Goal: Find specific page/section: Find specific page/section

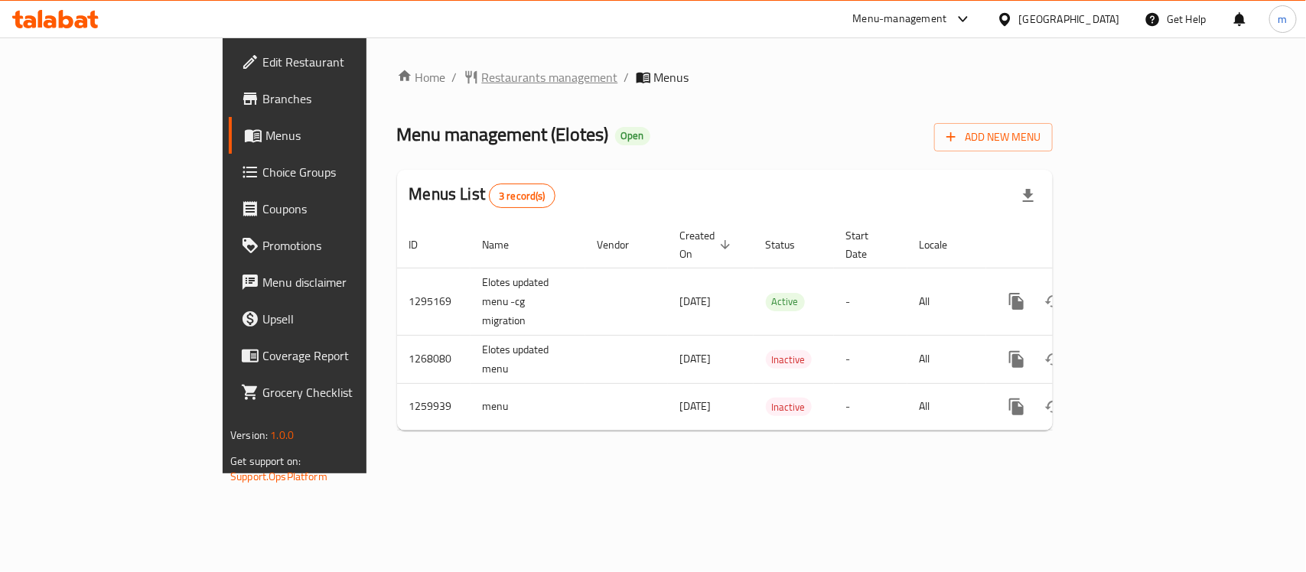
click at [482, 80] on span "Restaurants management" at bounding box center [550, 77] width 136 height 18
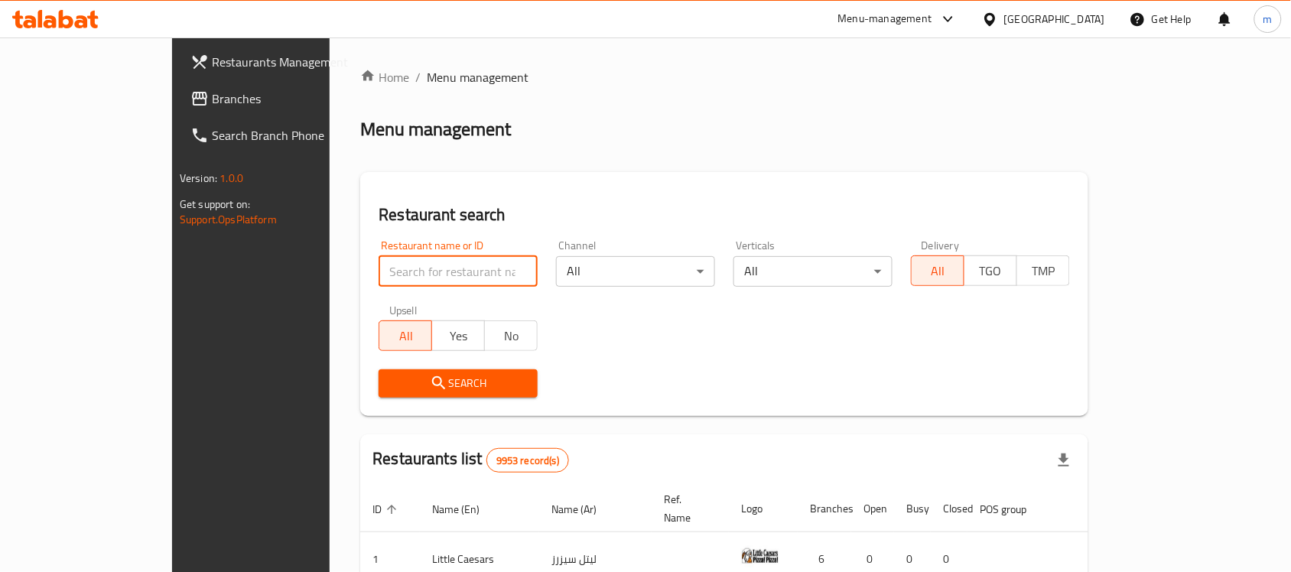
click at [379, 272] on input "search" at bounding box center [458, 271] width 159 height 31
paste input "663743"
type input "663743"
click at [379, 372] on button "Search" at bounding box center [458, 383] width 159 height 28
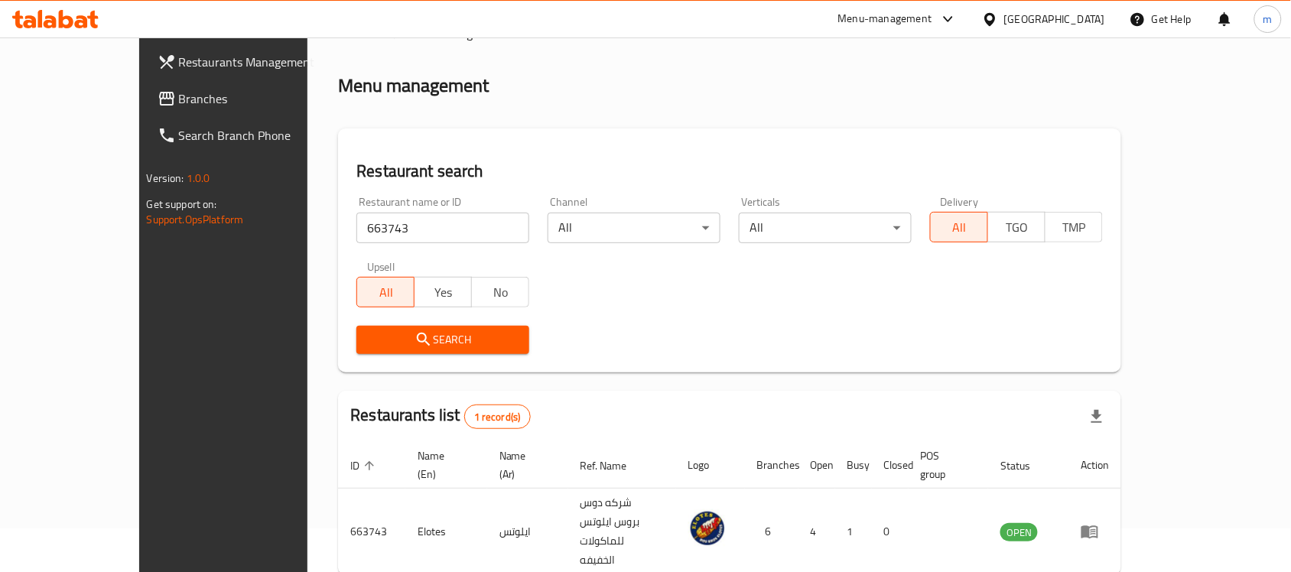
scroll to position [80, 0]
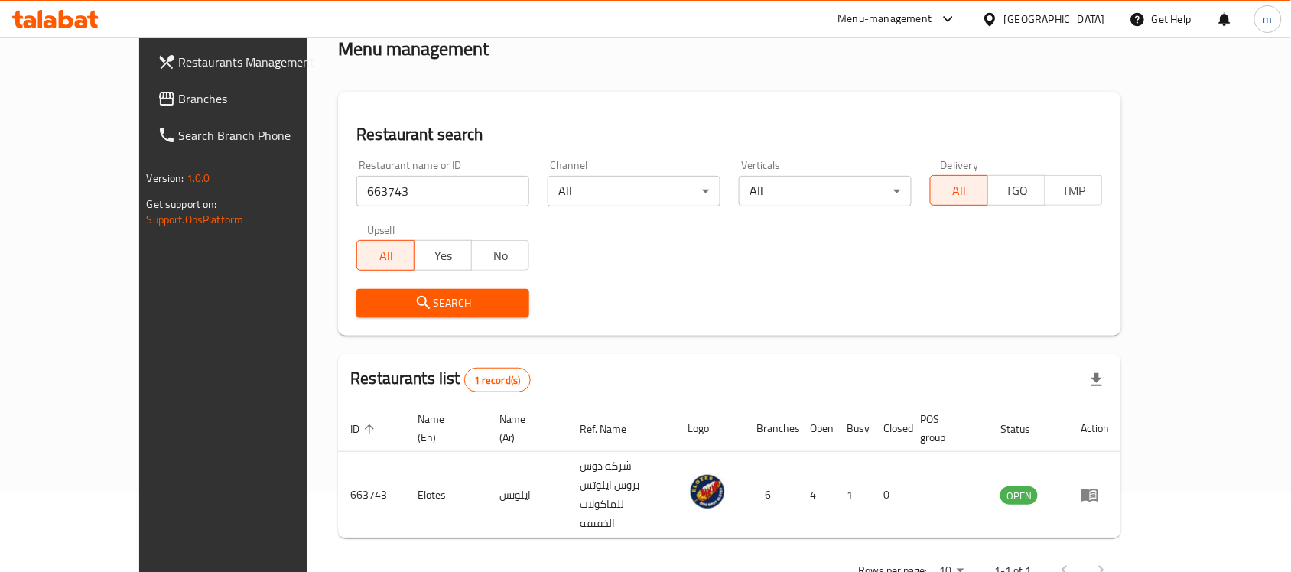
click at [804, 331] on div "Restaurant search Restaurant name or ID 663743 Restaurant name or ID Channel Al…" at bounding box center [729, 214] width 783 height 244
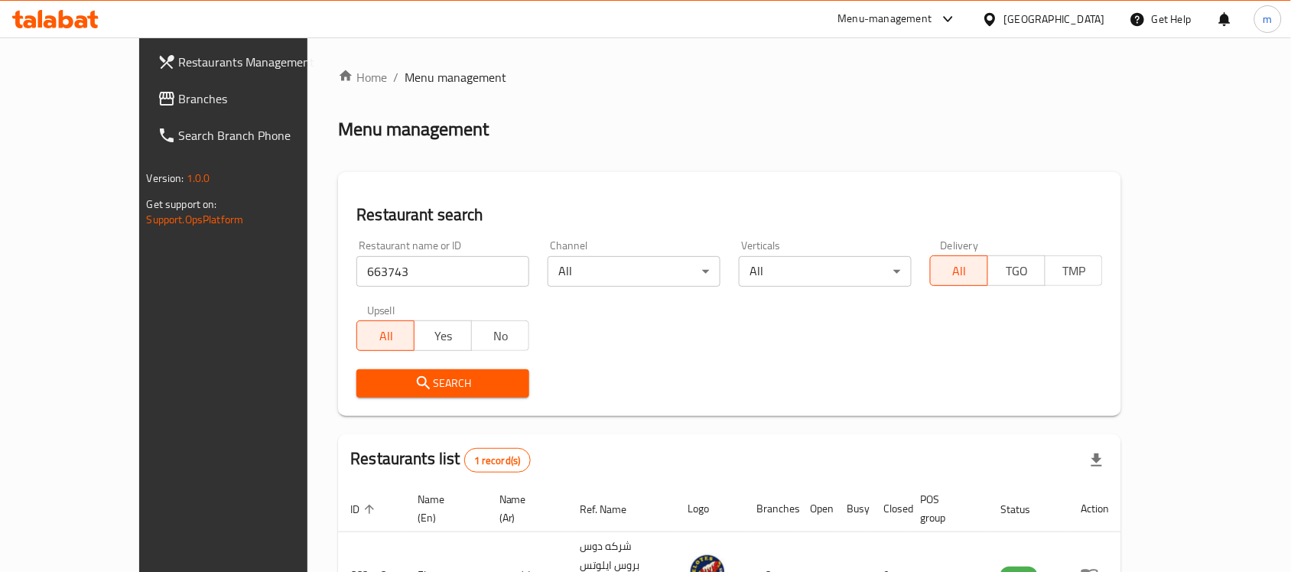
click at [356, 281] on input "663743" at bounding box center [442, 271] width 173 height 31
click at [356, 372] on button "Search" at bounding box center [442, 383] width 173 height 28
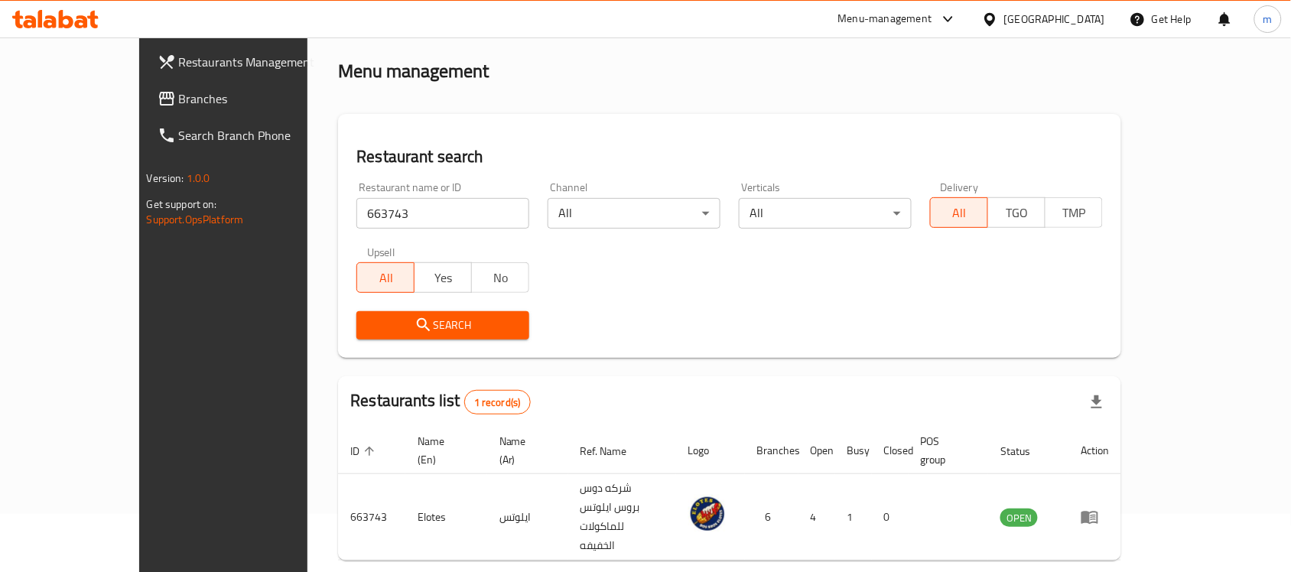
scroll to position [80, 0]
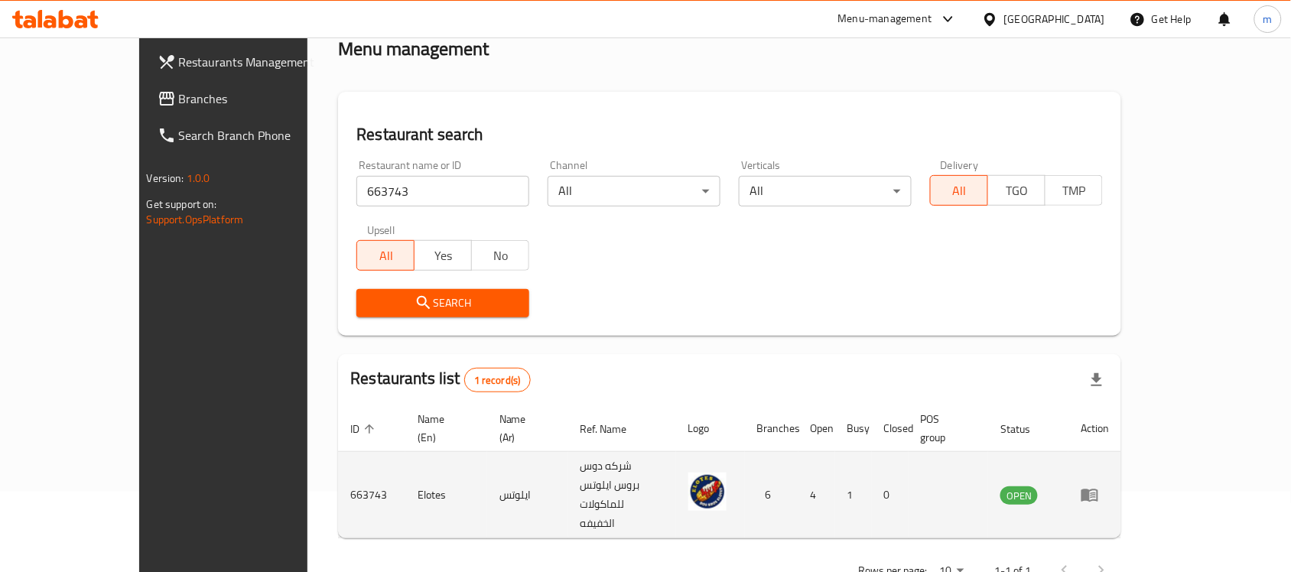
drag, startPoint x: 1027, startPoint y: 454, endPoint x: 1078, endPoint y: 451, distance: 51.3
click at [989, 452] on td "enhanced table" at bounding box center [949, 495] width 80 height 86
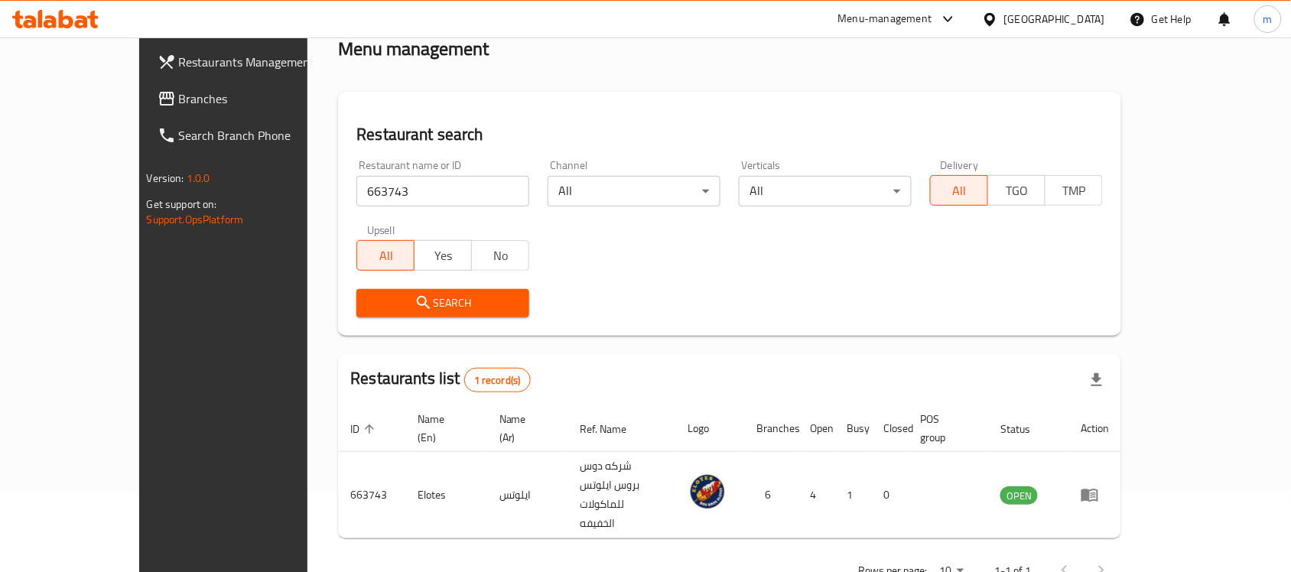
scroll to position [0, 0]
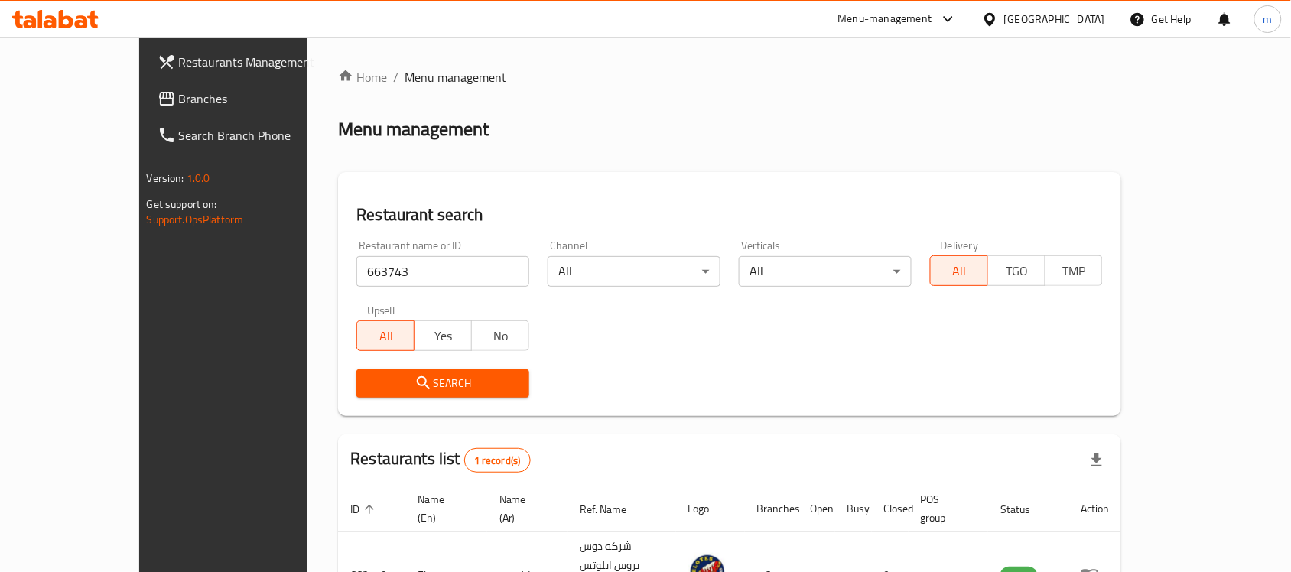
click at [145, 74] on link "Restaurants Management" at bounding box center [250, 62] width 210 height 37
click at [145, 86] on link "Branches" at bounding box center [250, 98] width 210 height 37
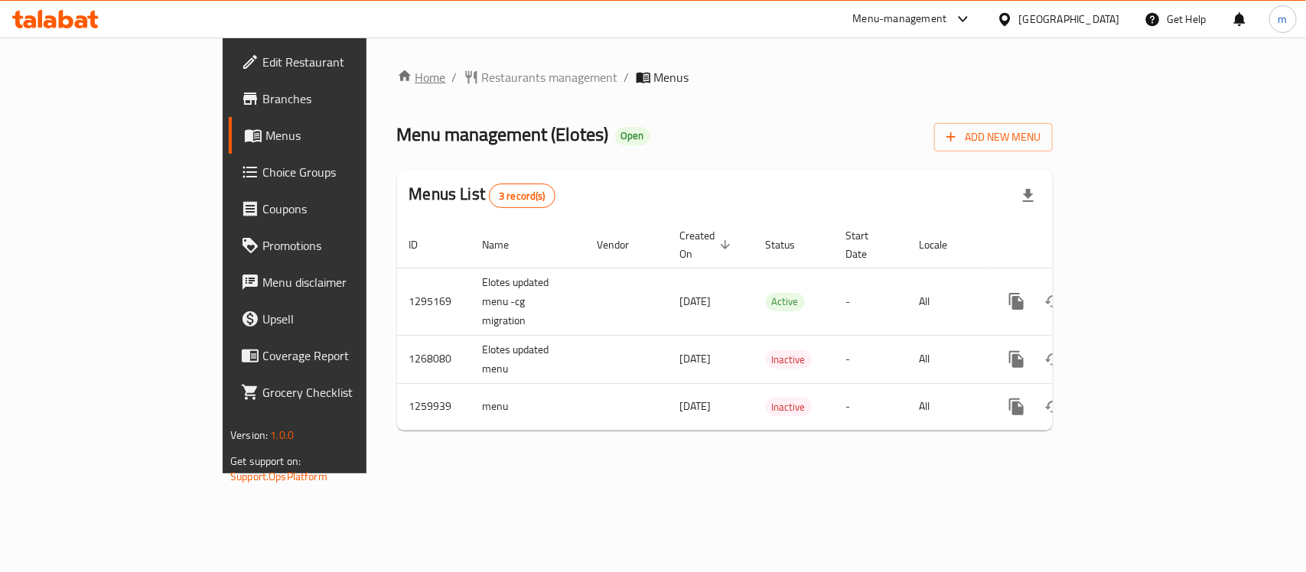
click at [397, 85] on link "Home" at bounding box center [421, 77] width 49 height 18
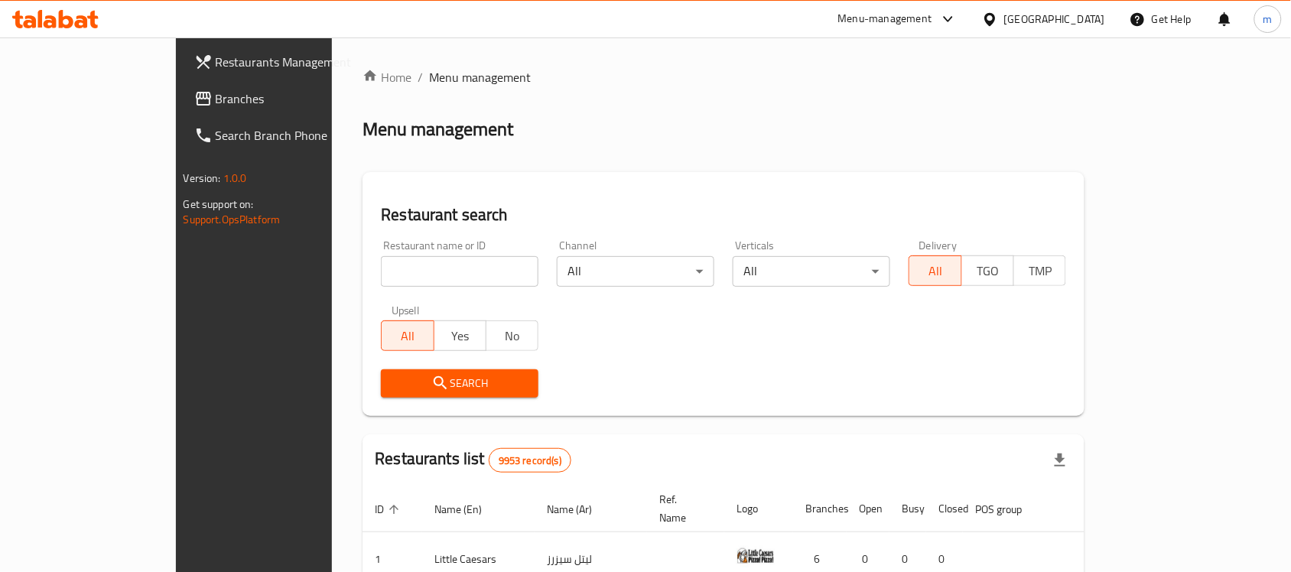
click at [216, 99] on span "Branches" at bounding box center [298, 98] width 164 height 18
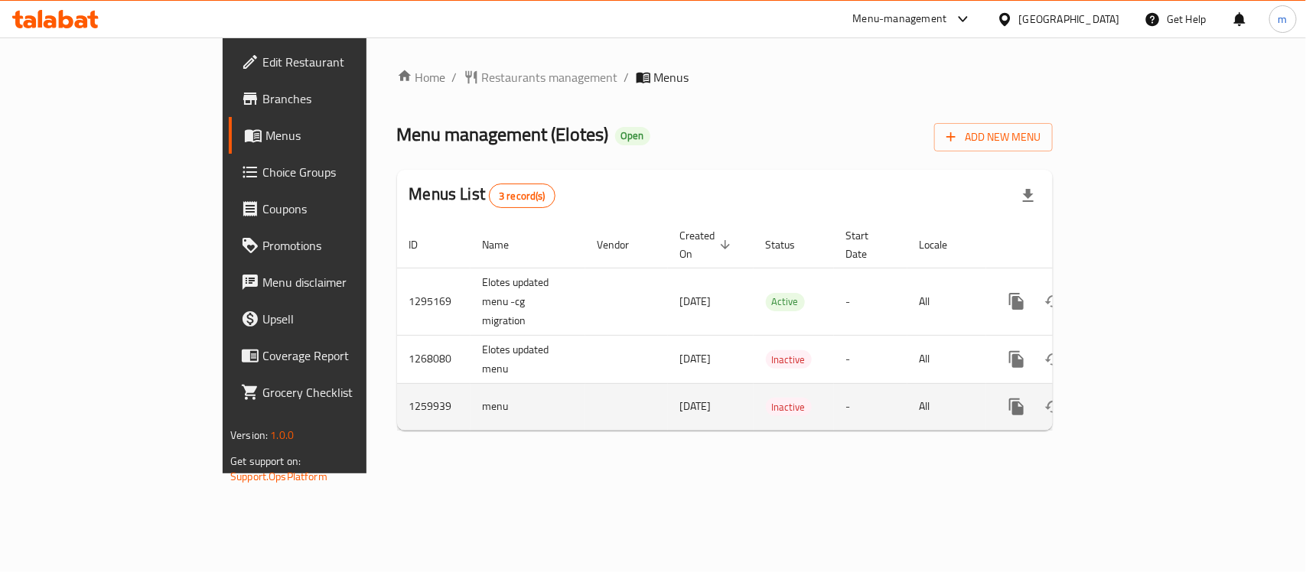
click at [470, 383] on td "menu" at bounding box center [527, 406] width 115 height 47
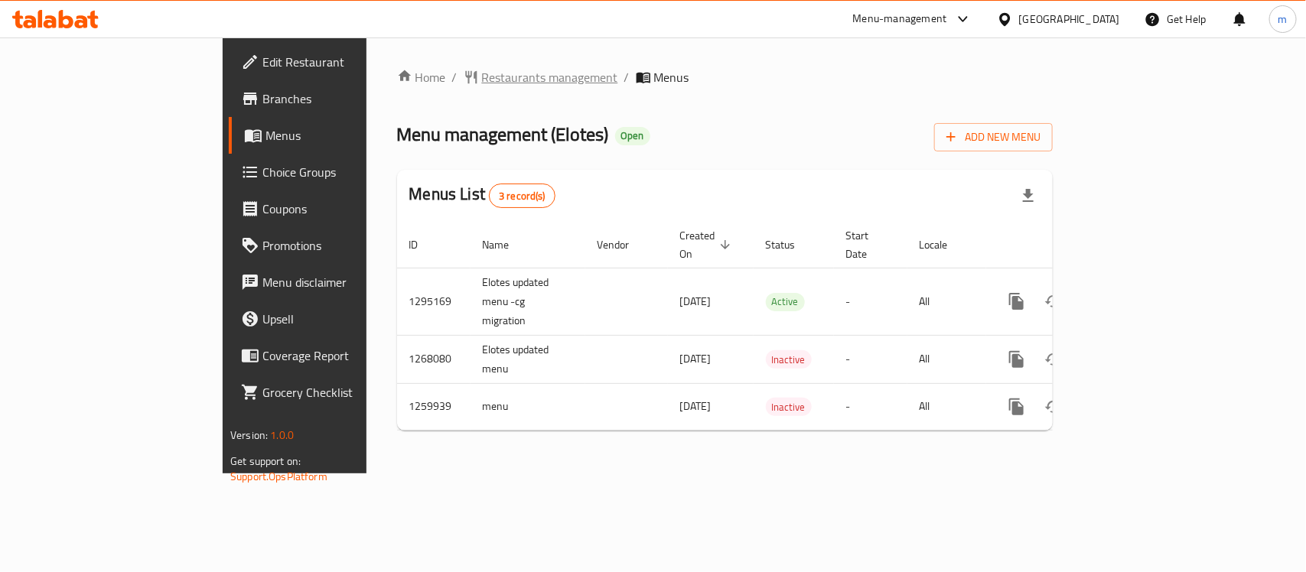
click at [482, 70] on span "Restaurants management" at bounding box center [550, 77] width 136 height 18
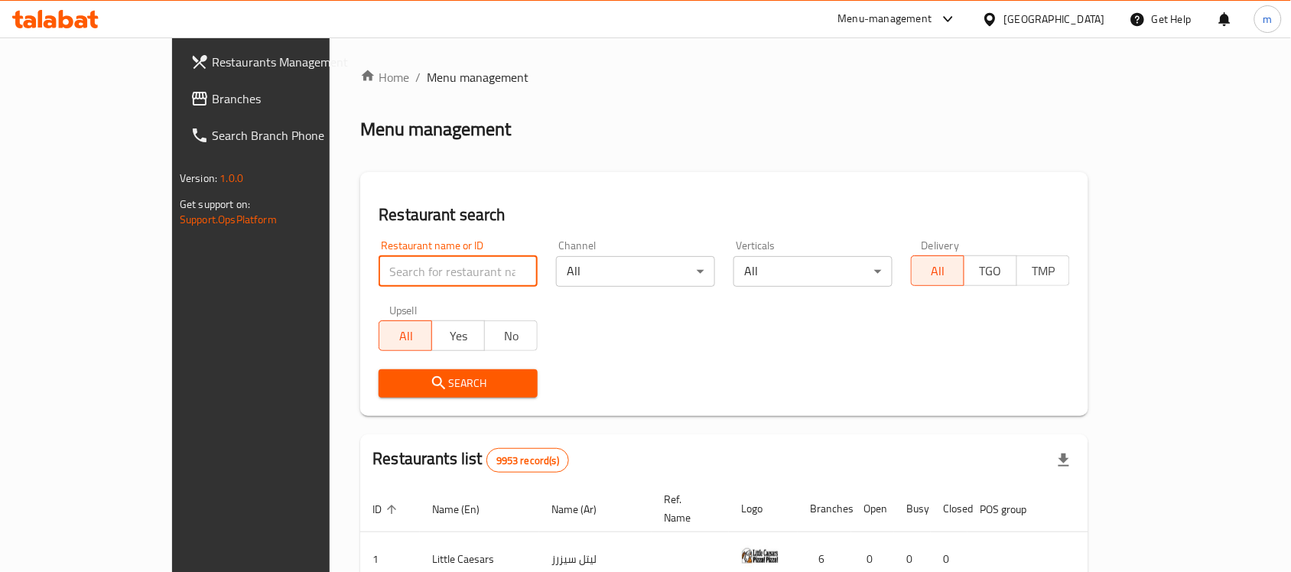
click at [379, 266] on input "search" at bounding box center [458, 271] width 159 height 31
paste input "663743"
type input "663743"
click at [379, 371] on button "Search" at bounding box center [458, 383] width 159 height 28
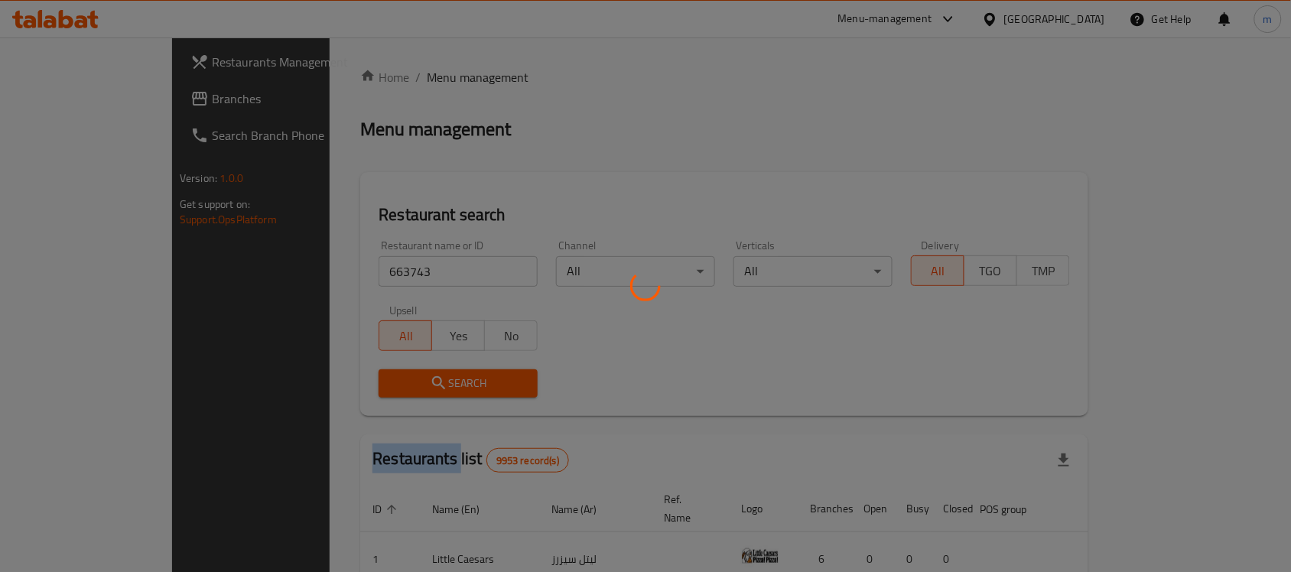
click at [350, 371] on div at bounding box center [645, 286] width 1291 height 572
click at [601, 383] on div at bounding box center [645, 286] width 1291 height 572
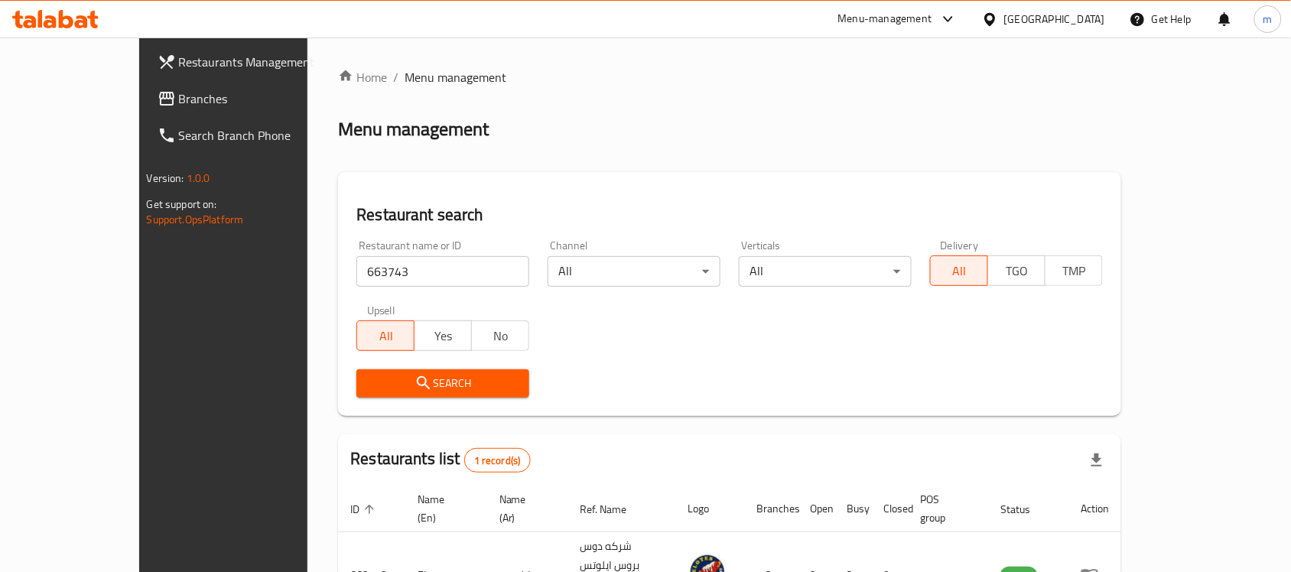
click at [421, 396] on button "Search" at bounding box center [442, 383] width 173 height 28
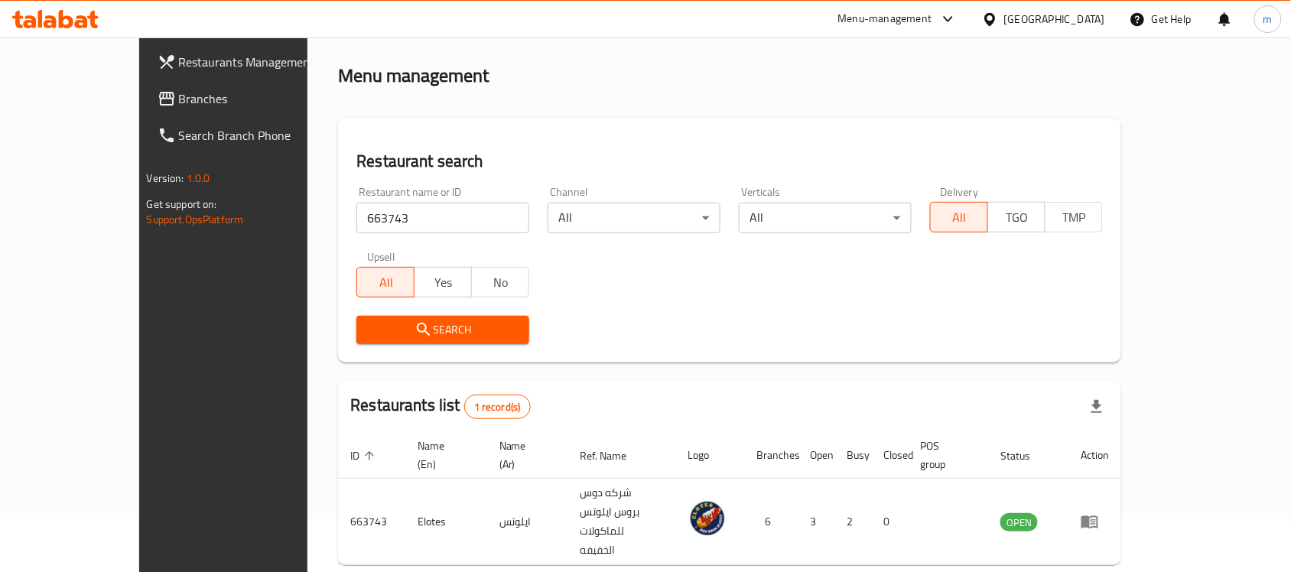
scroll to position [80, 0]
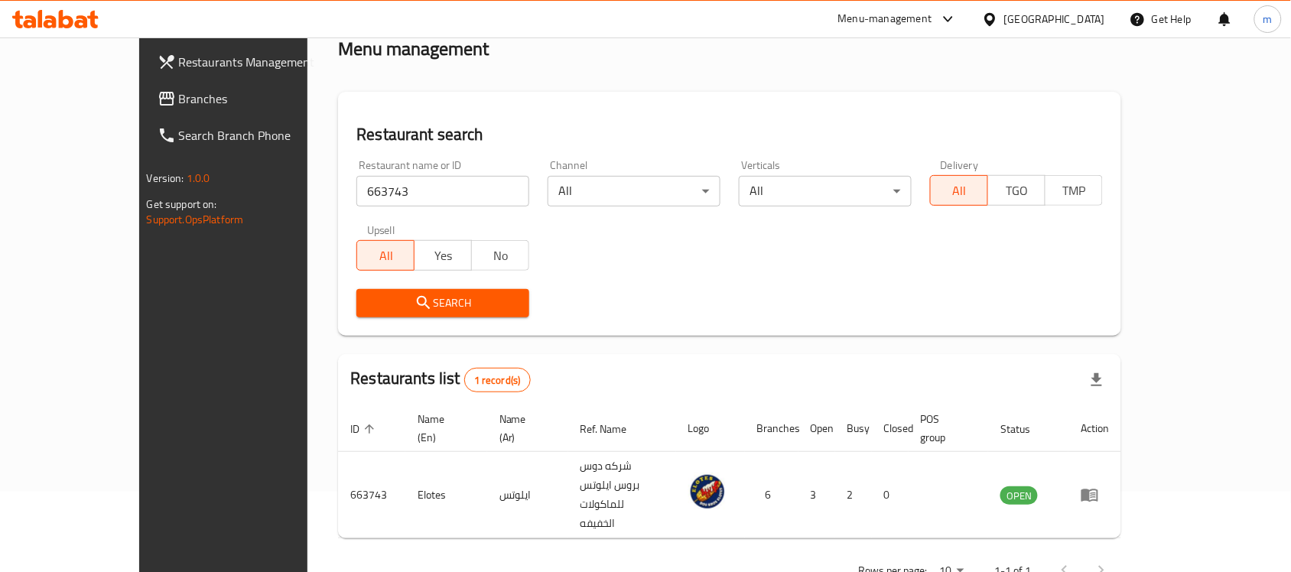
click at [179, 101] on span "Branches" at bounding box center [261, 98] width 164 height 18
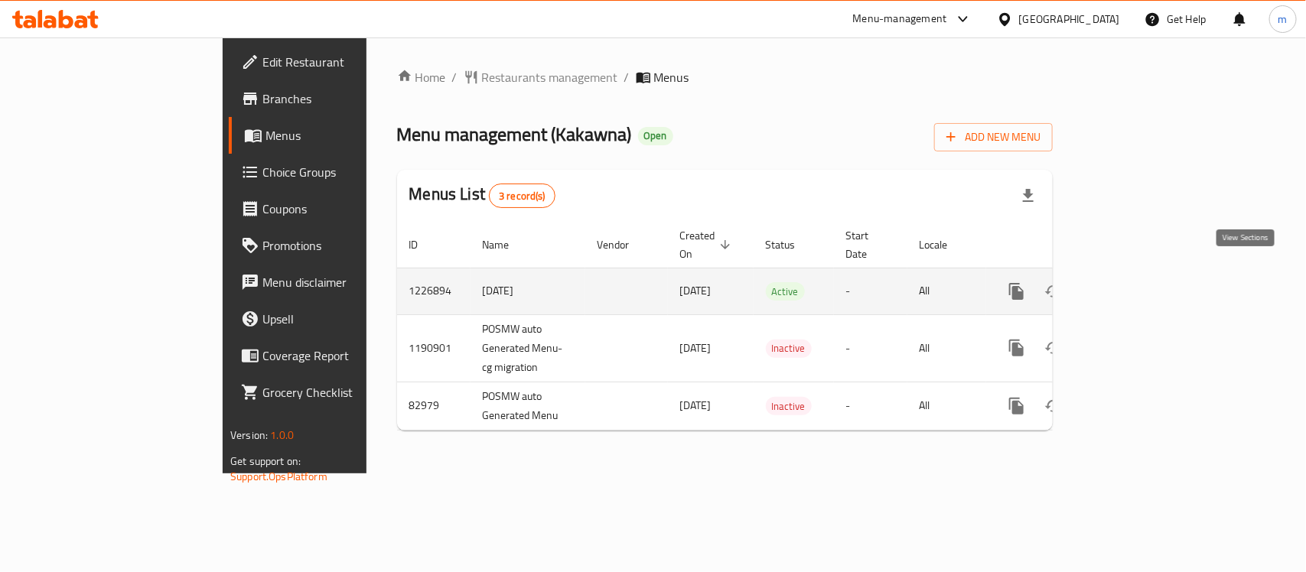
click at [1136, 282] on icon "enhanced table" at bounding box center [1126, 291] width 18 height 18
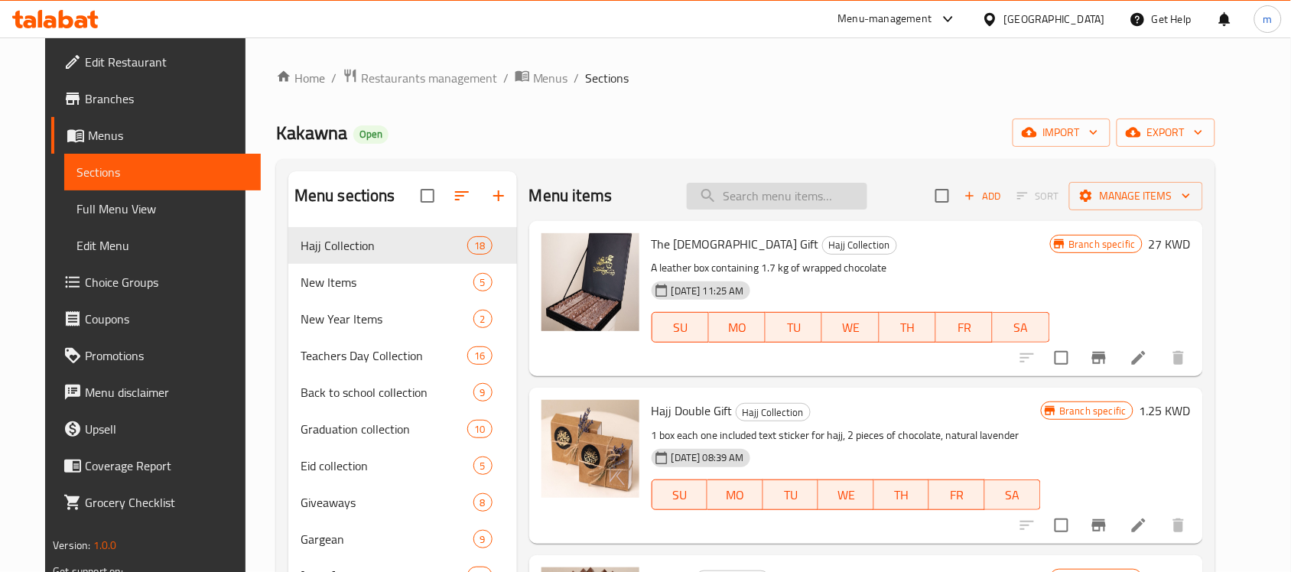
click at [771, 205] on input "search" at bounding box center [777, 196] width 181 height 27
click at [780, 204] on input "search" at bounding box center [777, 196] width 181 height 27
paste input "Teacher [PERSON_NAME] Giveaways"
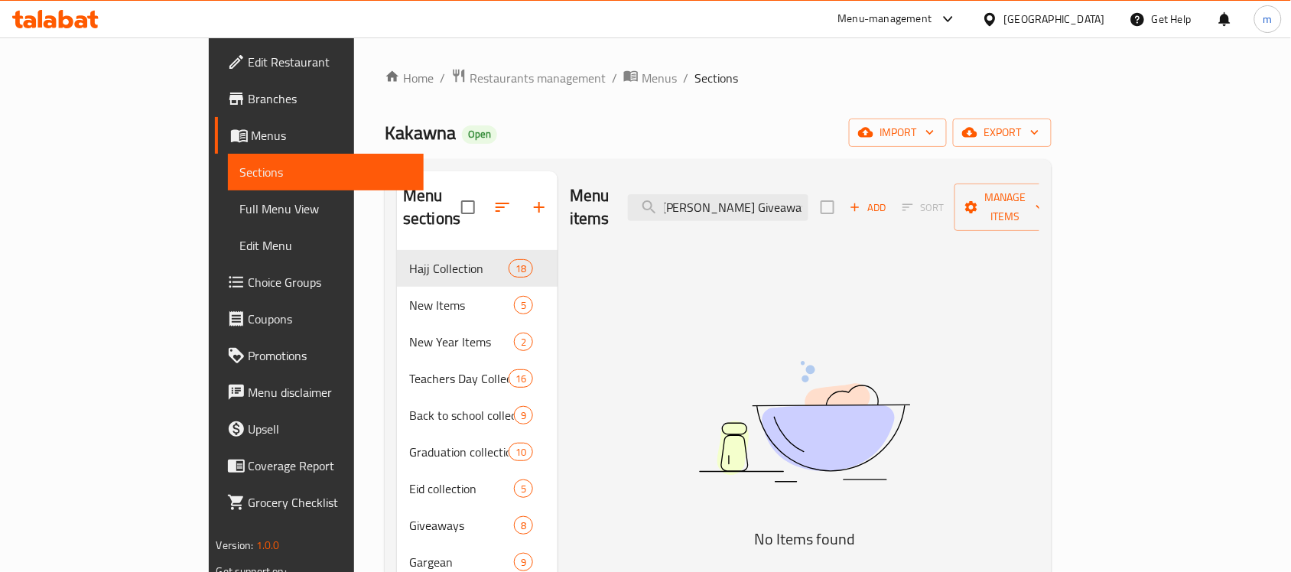
type input "Teacher [PERSON_NAME] Giveaways"
click at [249, 291] on span "Choice Groups" at bounding box center [331, 282] width 164 height 18
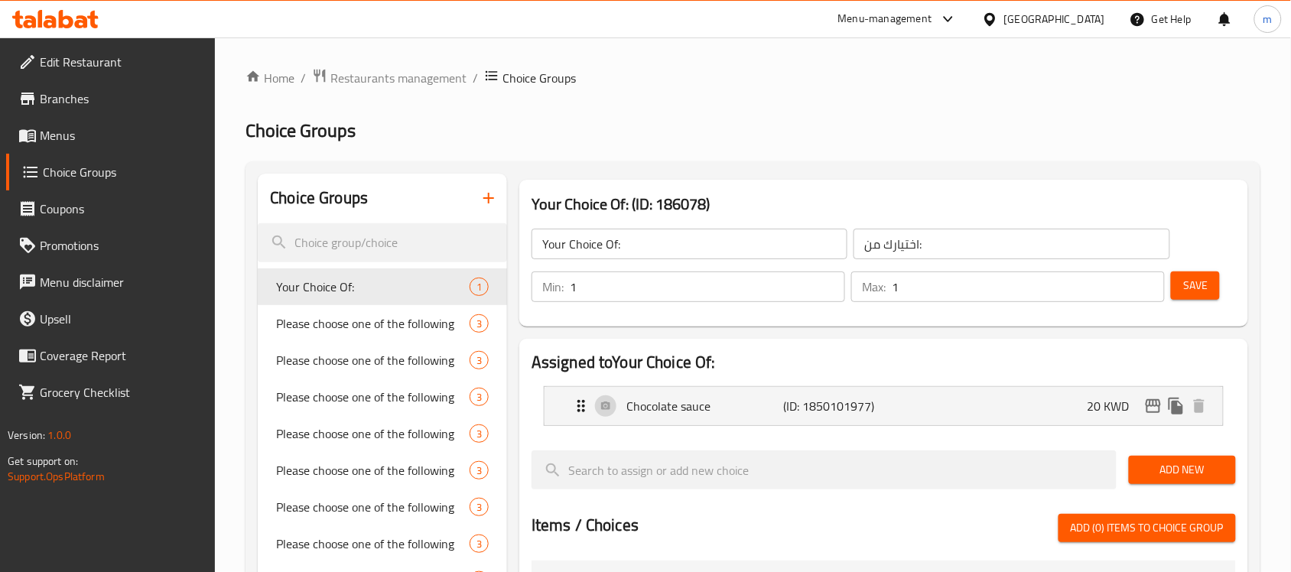
click at [363, 242] on input "search" at bounding box center [382, 242] width 249 height 39
paste input "Teacher [PERSON_NAME] Giveaways"
type input "Teacher [PERSON_NAME] Giveaways"
click at [471, 131] on h2 "Choice Groups" at bounding box center [753, 131] width 1015 height 24
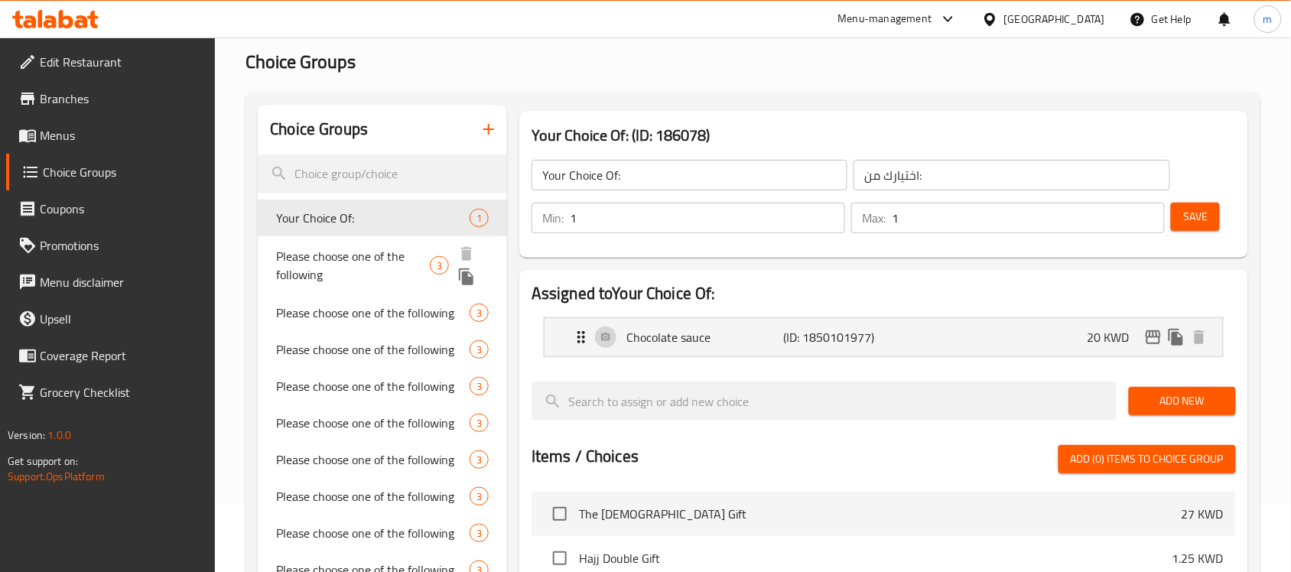
scroll to position [96, 0]
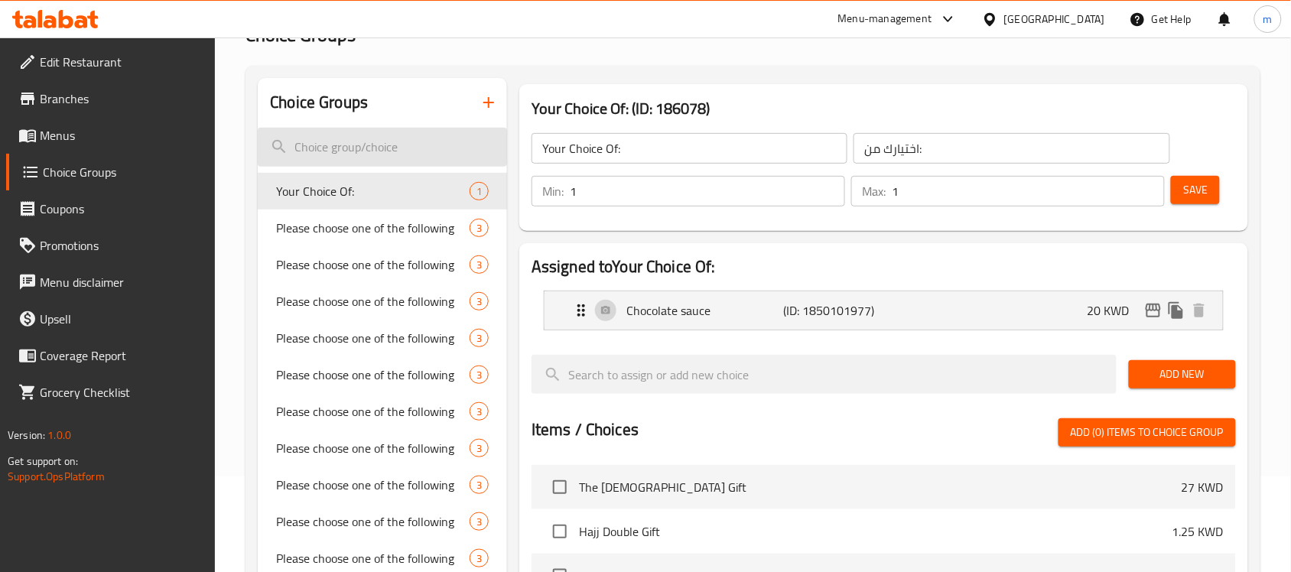
click at [349, 147] on input "search" at bounding box center [382, 147] width 249 height 39
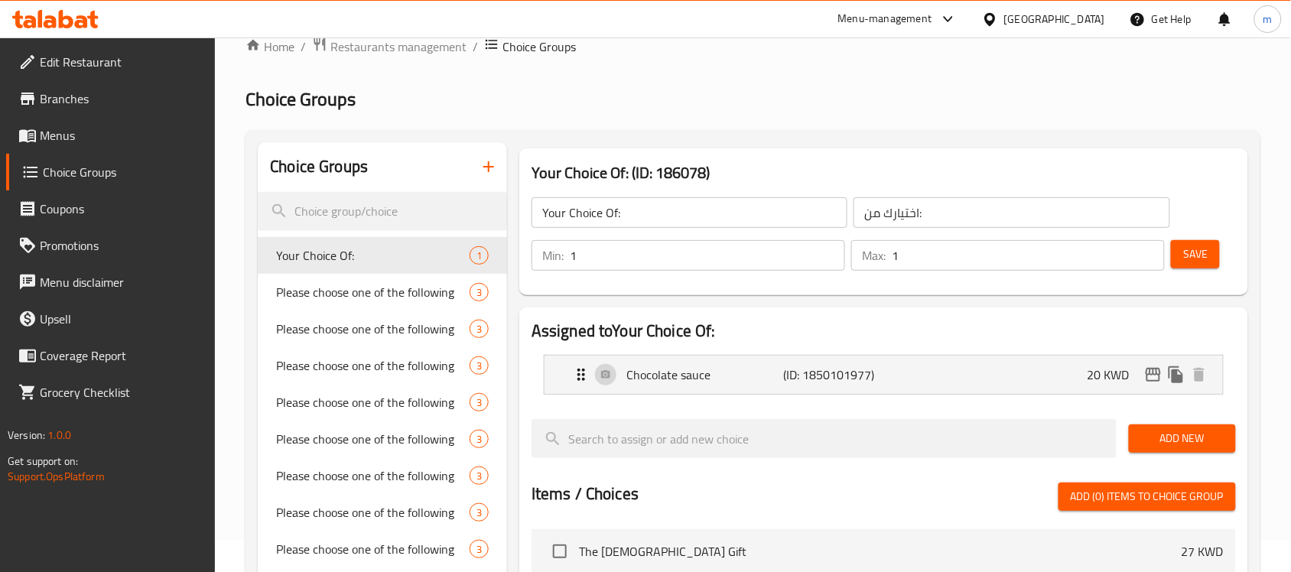
scroll to position [0, 0]
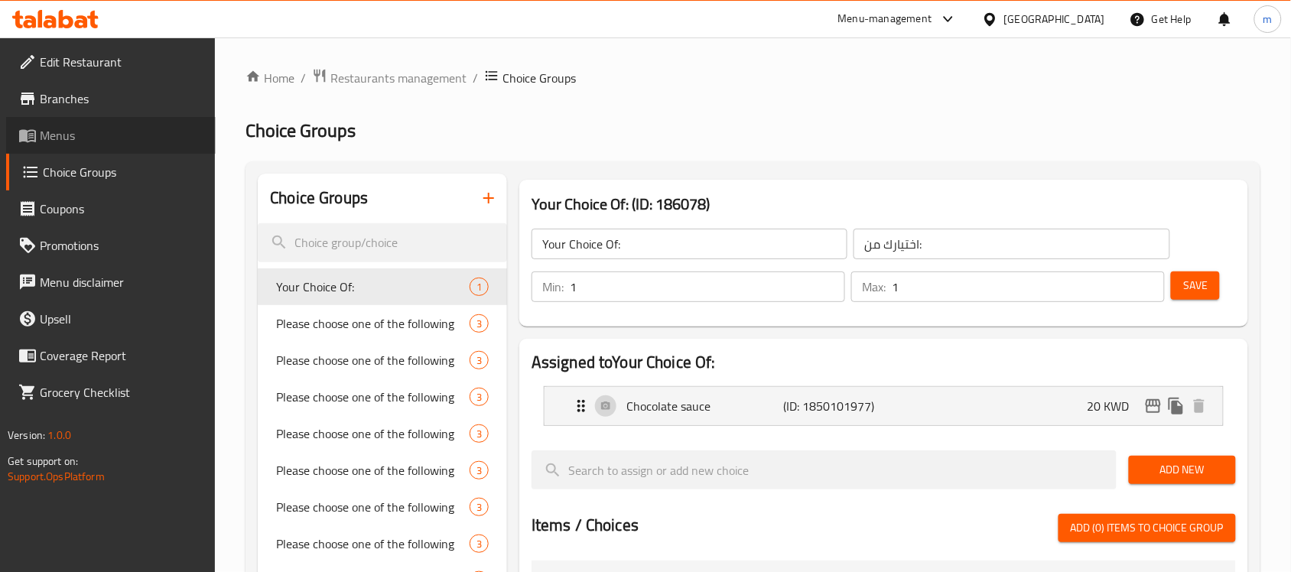
click at [113, 138] on span "Menus" at bounding box center [122, 135] width 164 height 18
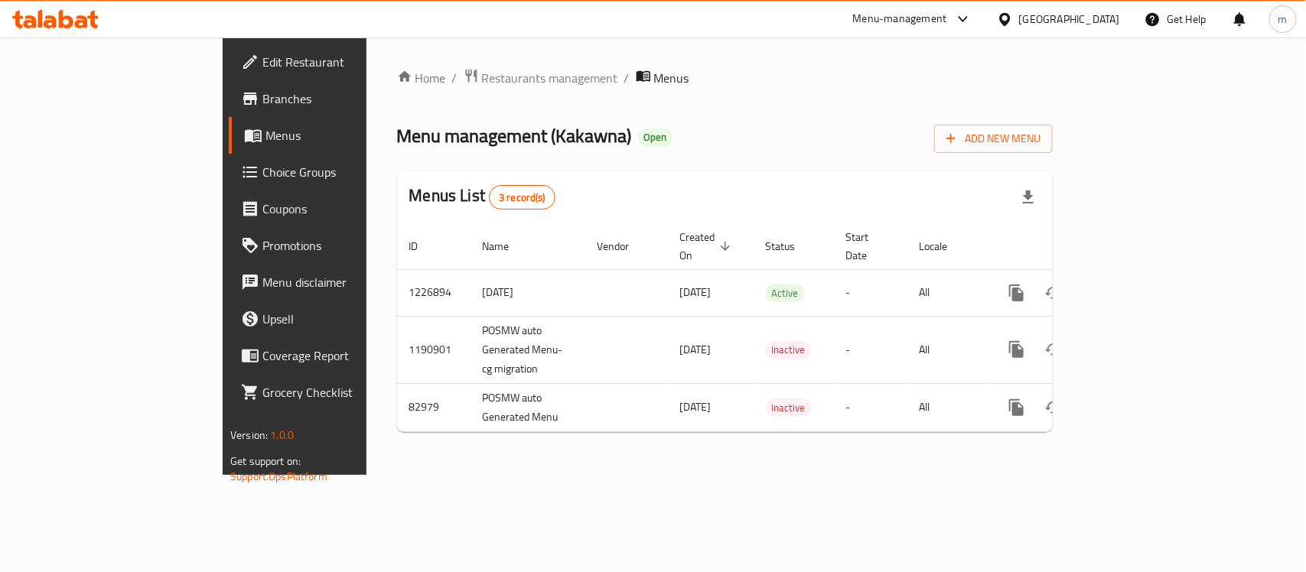
click at [587, 470] on div "Home / Restaurants management / Menus Menu management ( Kakawna ) Open Add New …" at bounding box center [724, 256] width 717 height 438
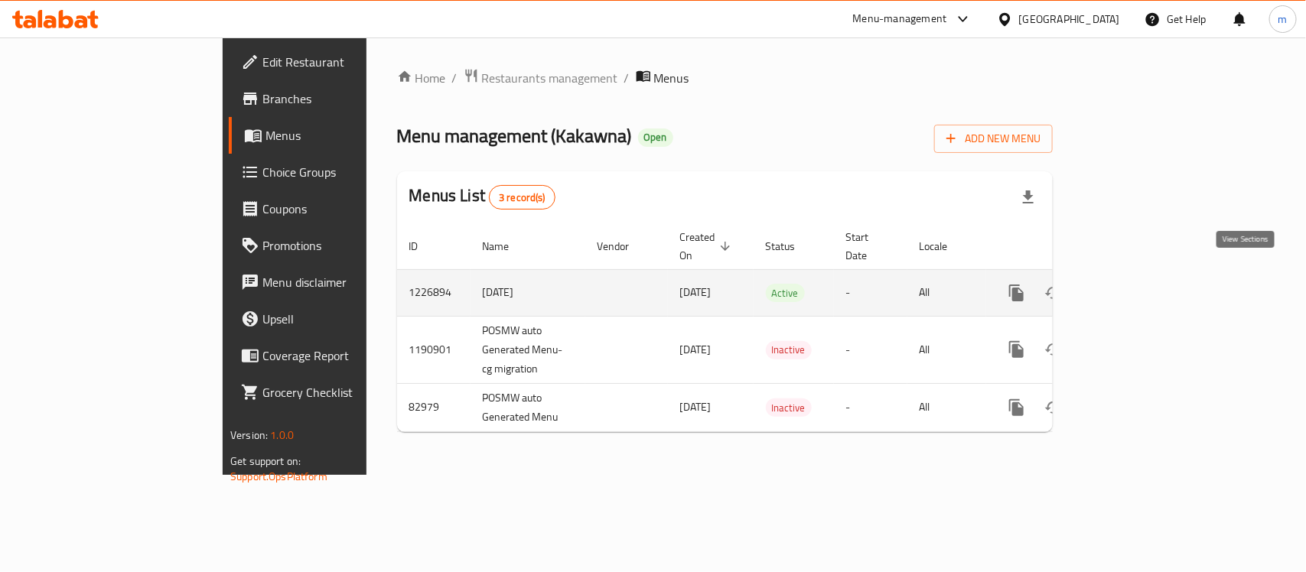
click at [1134, 286] on icon "enhanced table" at bounding box center [1127, 293] width 14 height 14
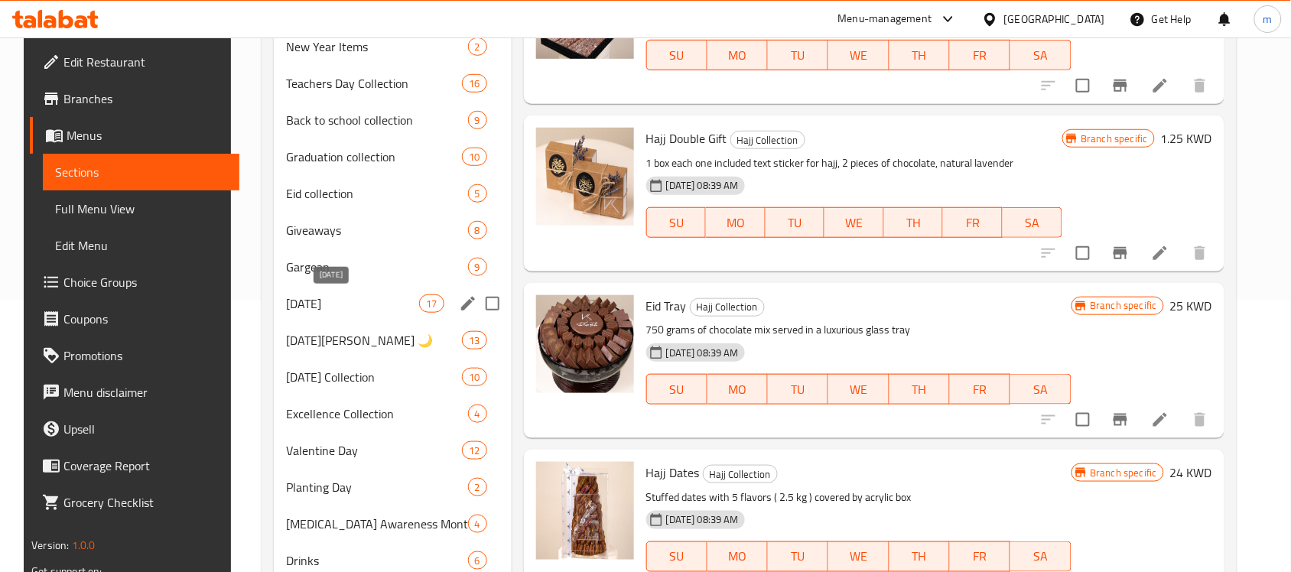
scroll to position [287, 0]
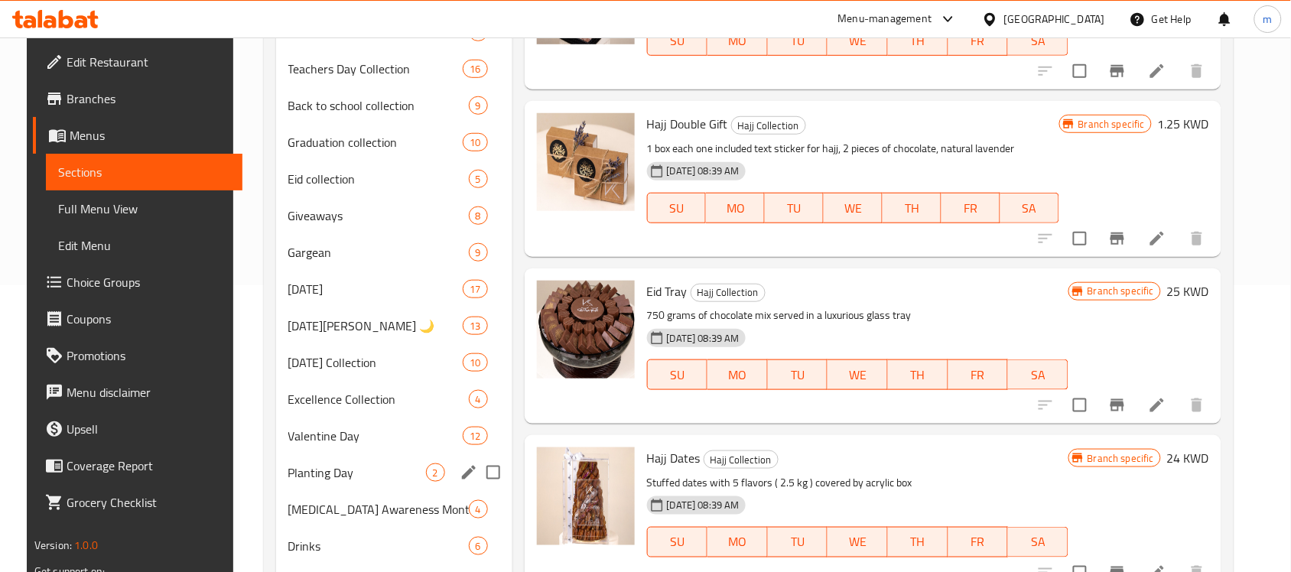
click at [314, 461] on div "Planting Day 2" at bounding box center [394, 472] width 236 height 37
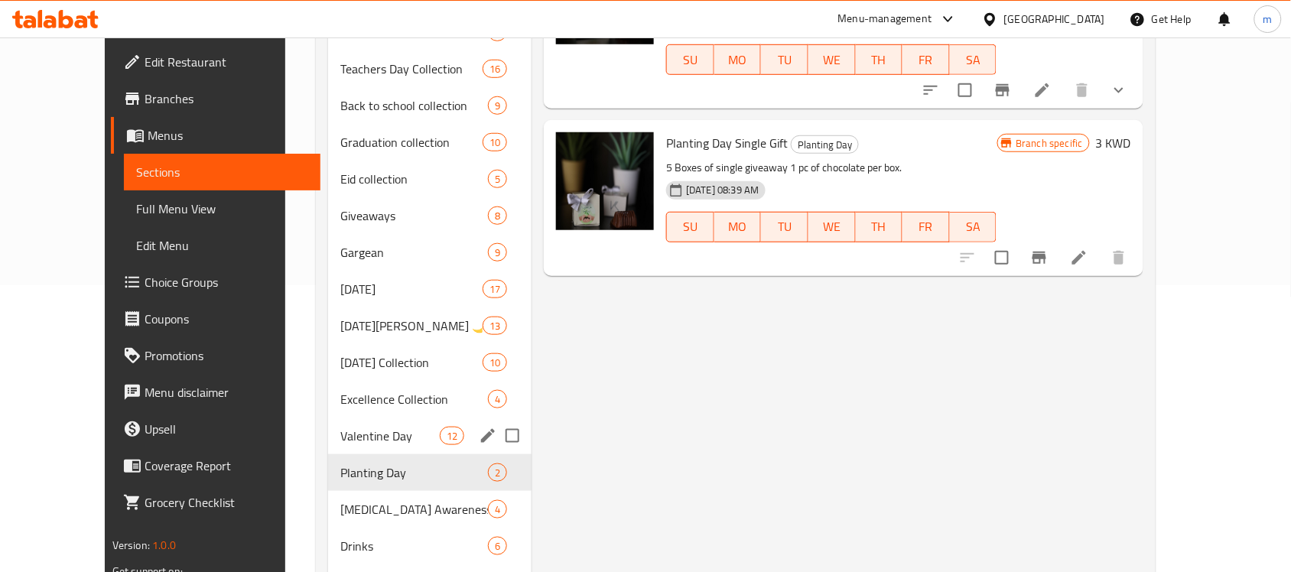
click at [340, 441] on span "Valentine Day" at bounding box center [389, 436] width 99 height 18
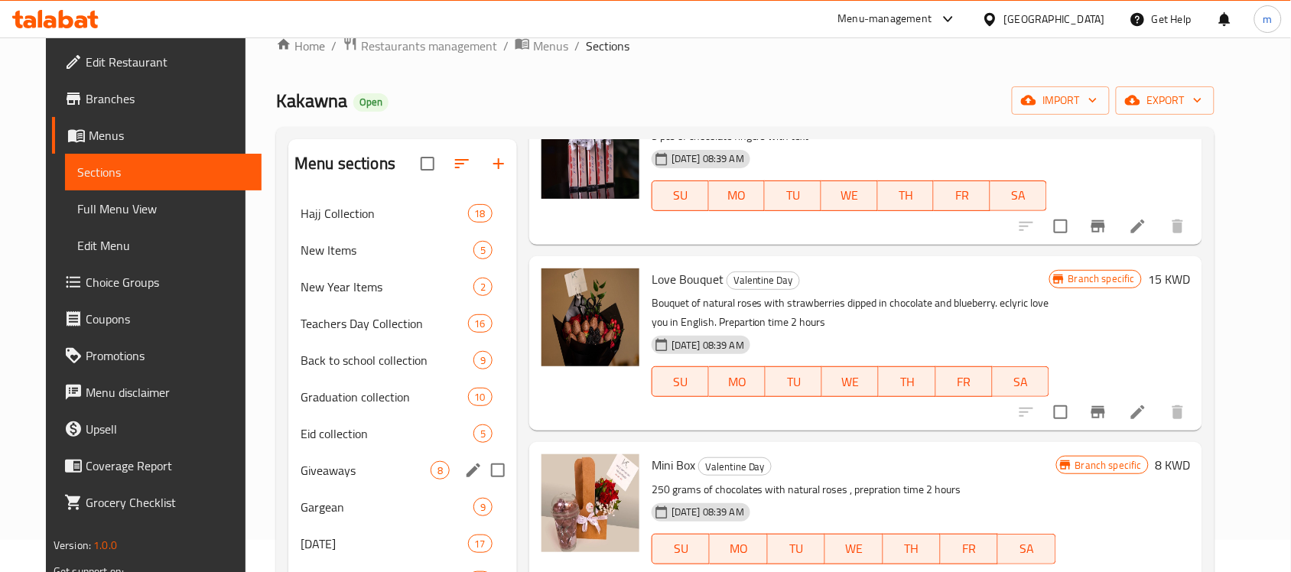
scroll to position [2, 0]
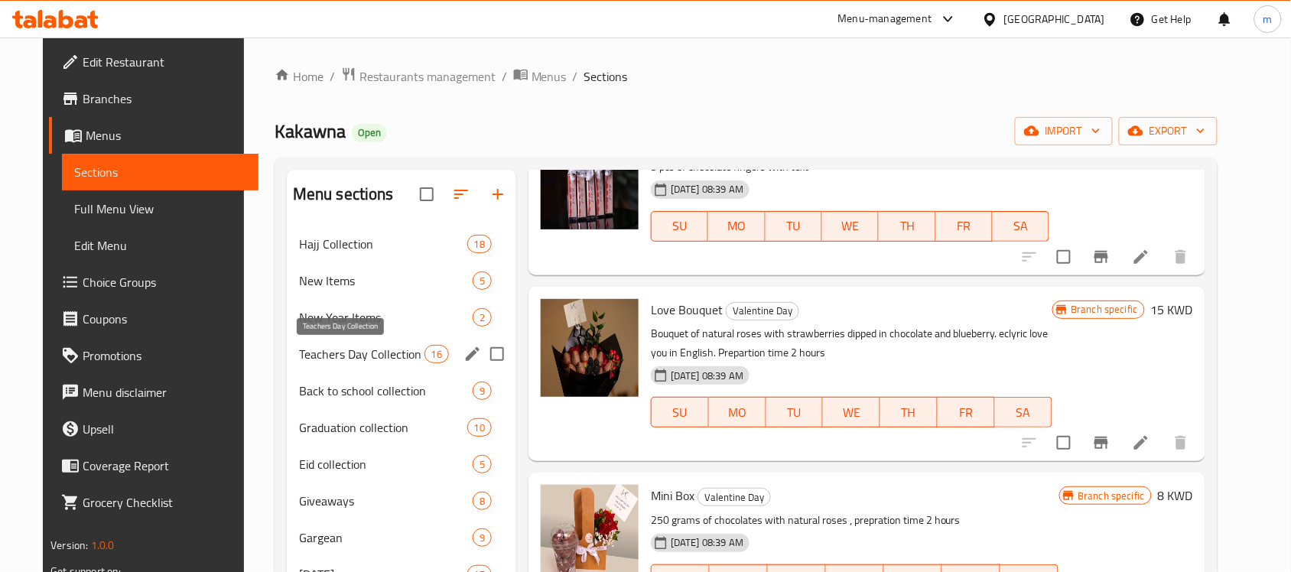
click at [340, 357] on span "Teachers Day Collection" at bounding box center [361, 354] width 125 height 18
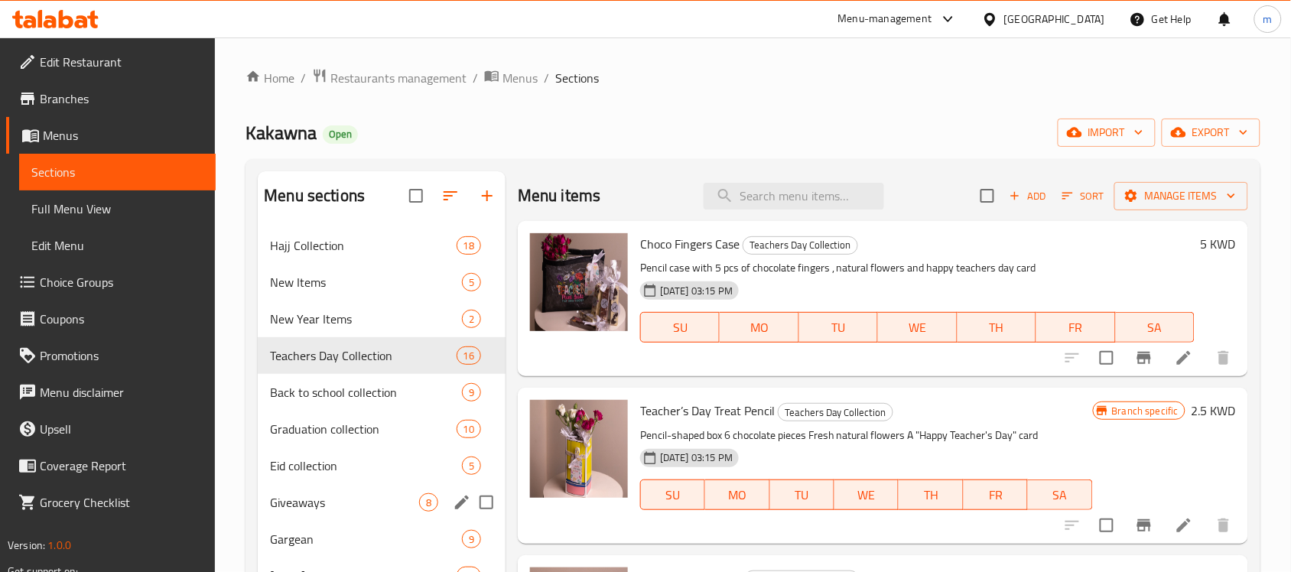
drag, startPoint x: 289, startPoint y: 509, endPoint x: 272, endPoint y: 509, distance: 16.8
click at [289, 509] on span "Giveaways" at bounding box center [344, 502] width 149 height 18
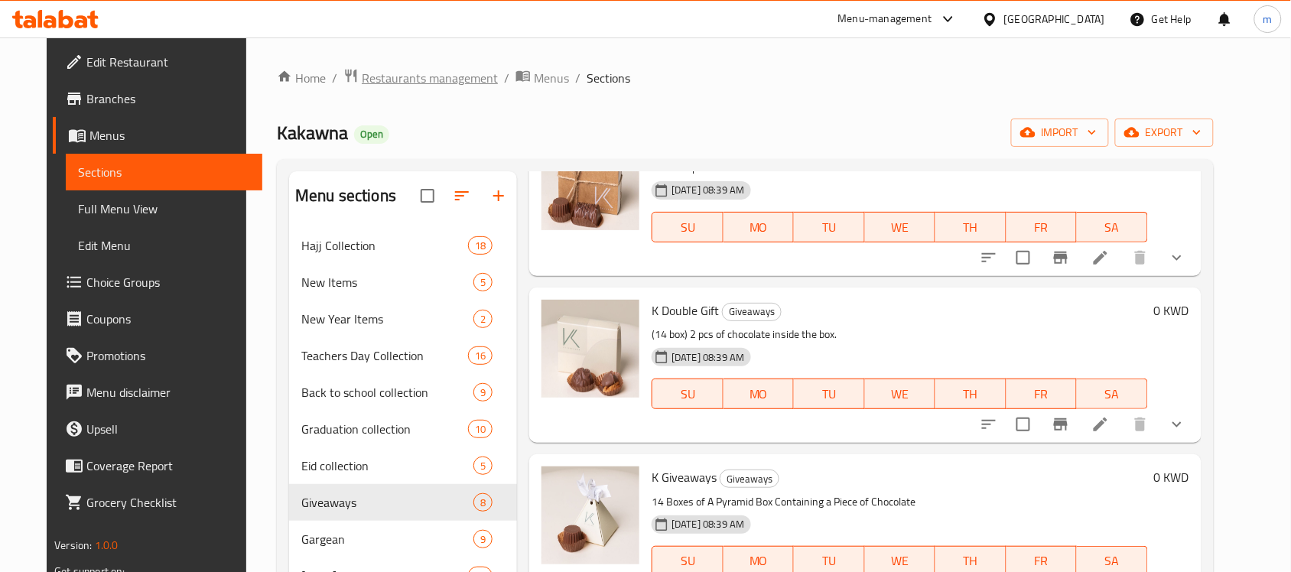
click at [422, 75] on span "Restaurants management" at bounding box center [430, 78] width 136 height 18
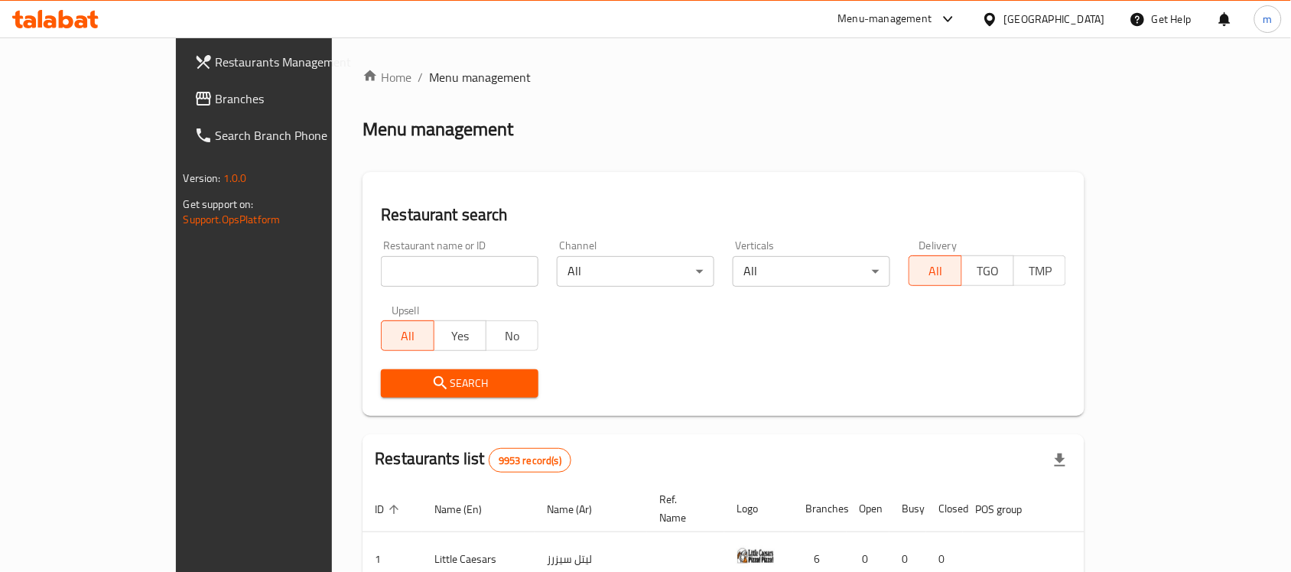
click at [381, 268] on input "search" at bounding box center [460, 271] width 158 height 31
paste input "7366"
type input "7366"
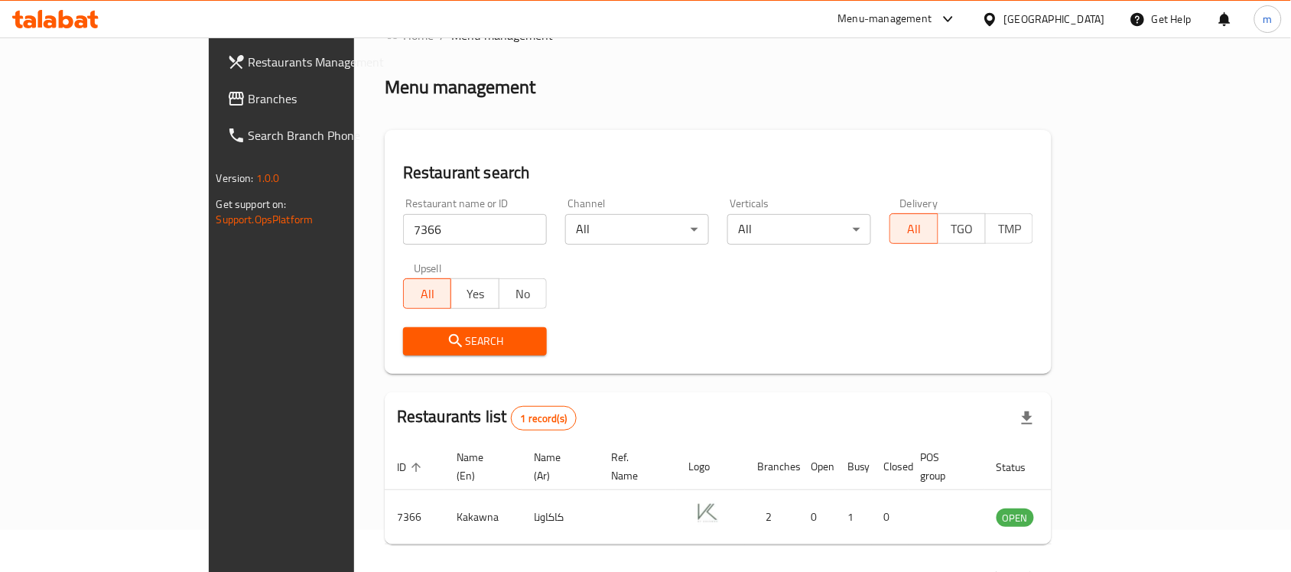
scroll to position [80, 0]
